Goal: Find specific page/section: Find specific page/section

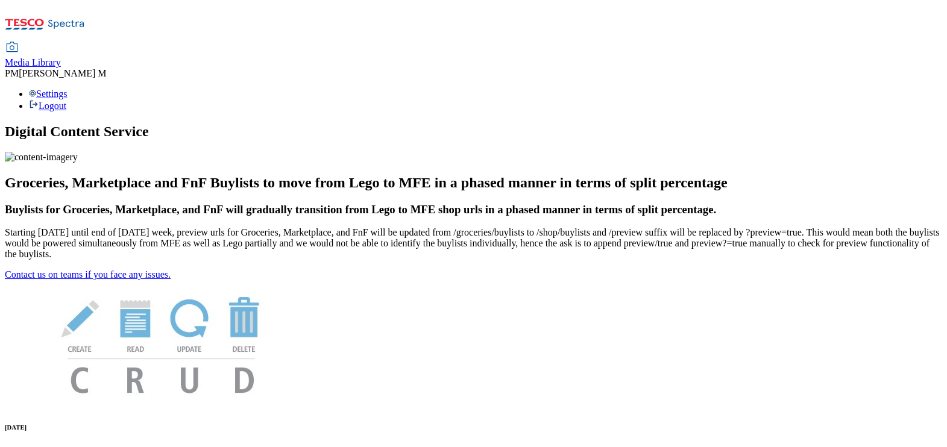
click at [61, 57] on span "Media Library" at bounding box center [33, 62] width 56 height 10
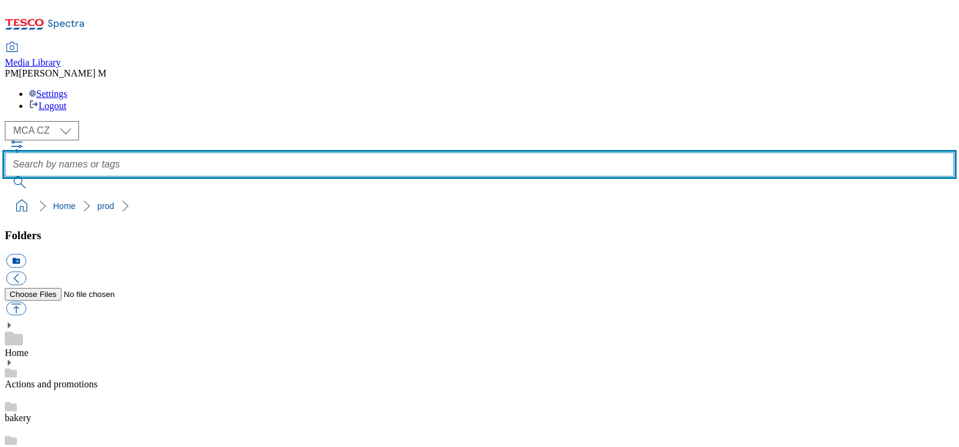
click at [468, 153] on input "text" at bounding box center [479, 165] width 949 height 24
type input "j25"
click at [5, 177] on button "submit" at bounding box center [20, 183] width 31 height 12
